Goal: Navigation & Orientation: Understand site structure

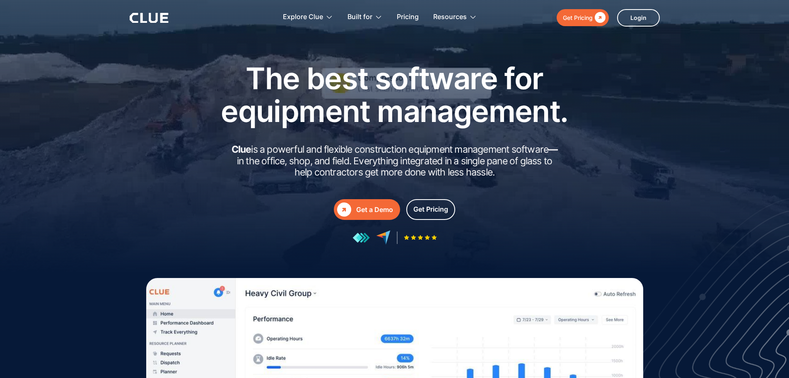
click at [156, 15] on icon at bounding box center [153, 18] width 9 height 10
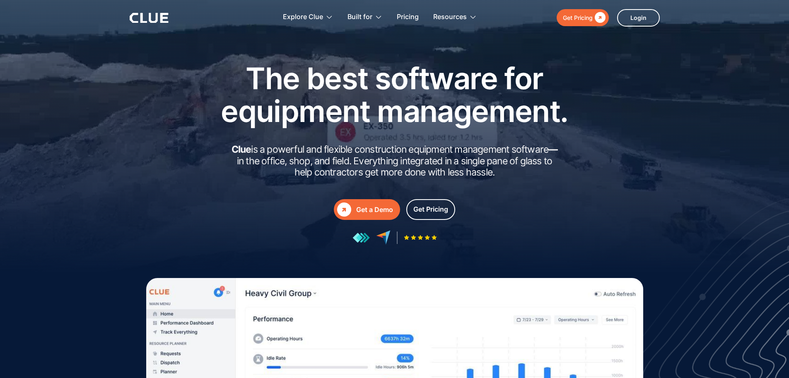
click at [167, 18] on icon at bounding box center [164, 18] width 8 height 10
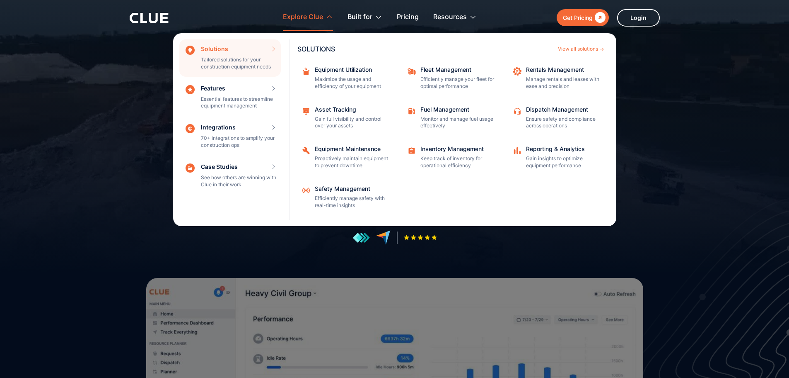
click at [298, 14] on div "Explore Clue" at bounding box center [303, 17] width 40 height 26
